Goal: Register for event/course

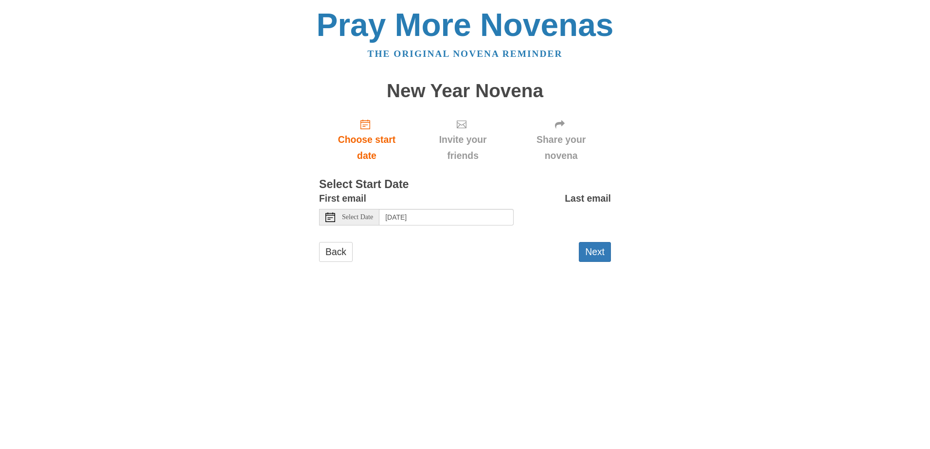
click at [379, 219] on div "Select Date" at bounding box center [349, 217] width 60 height 17
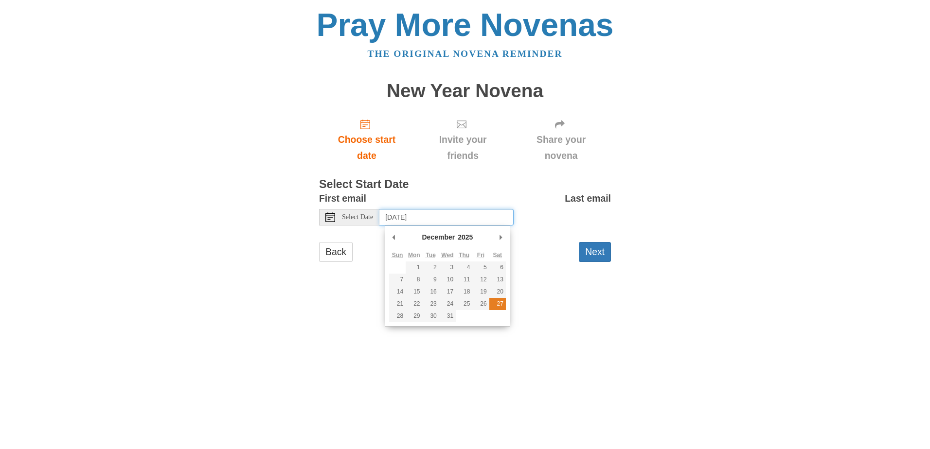
type input "[DATE]"
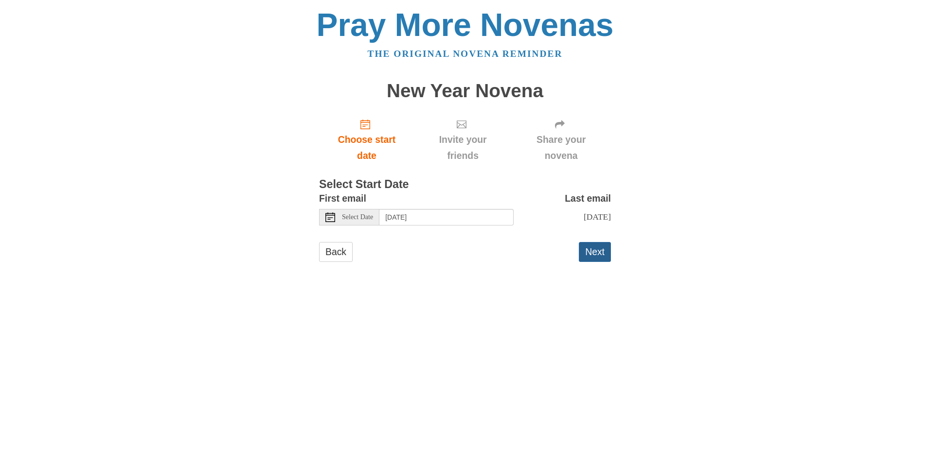
click at [590, 246] on button "Next" at bounding box center [595, 252] width 32 height 20
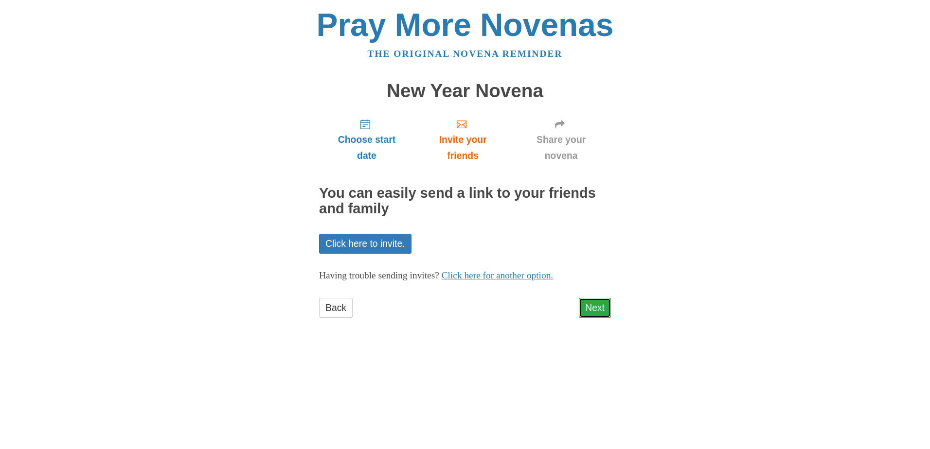
click at [588, 308] on link "Next" at bounding box center [595, 308] width 32 height 20
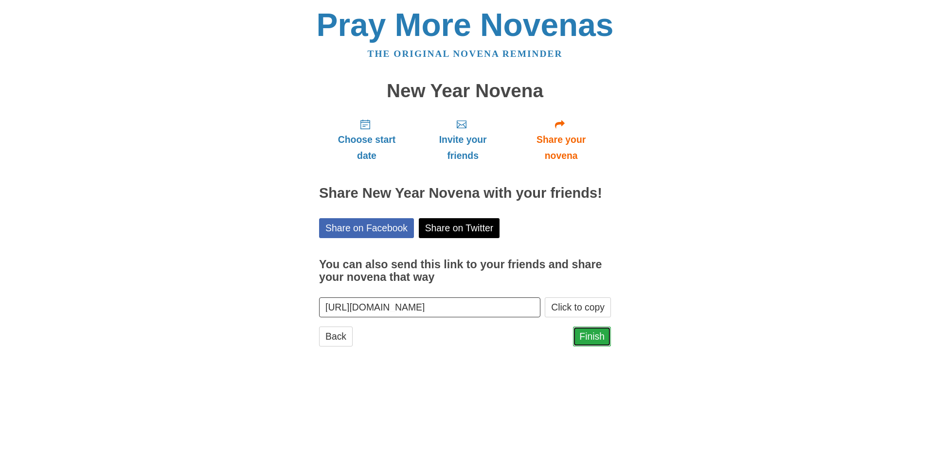
click at [584, 338] on link "Finish" at bounding box center [592, 337] width 38 height 20
